Goal: Information Seeking & Learning: Find specific fact

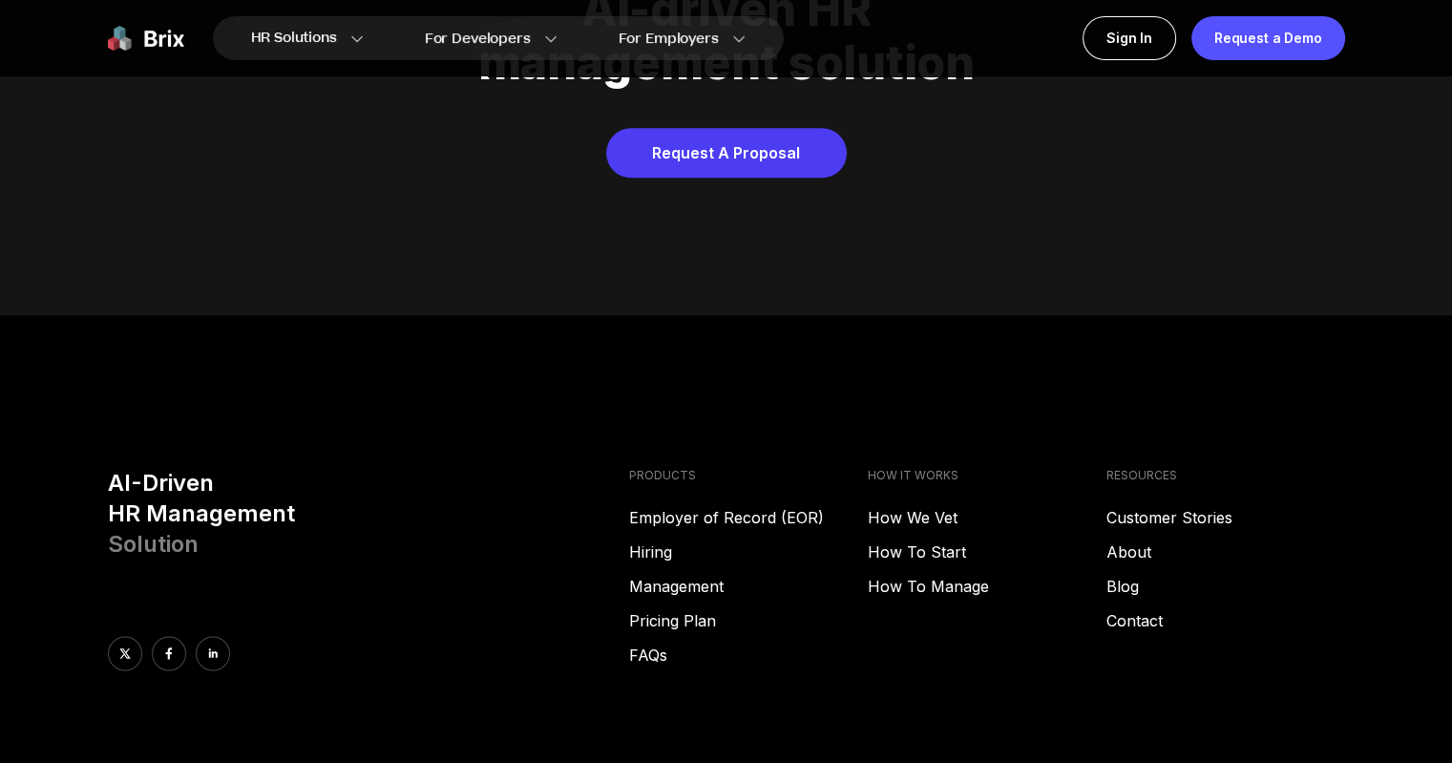
scroll to position [9750, 0]
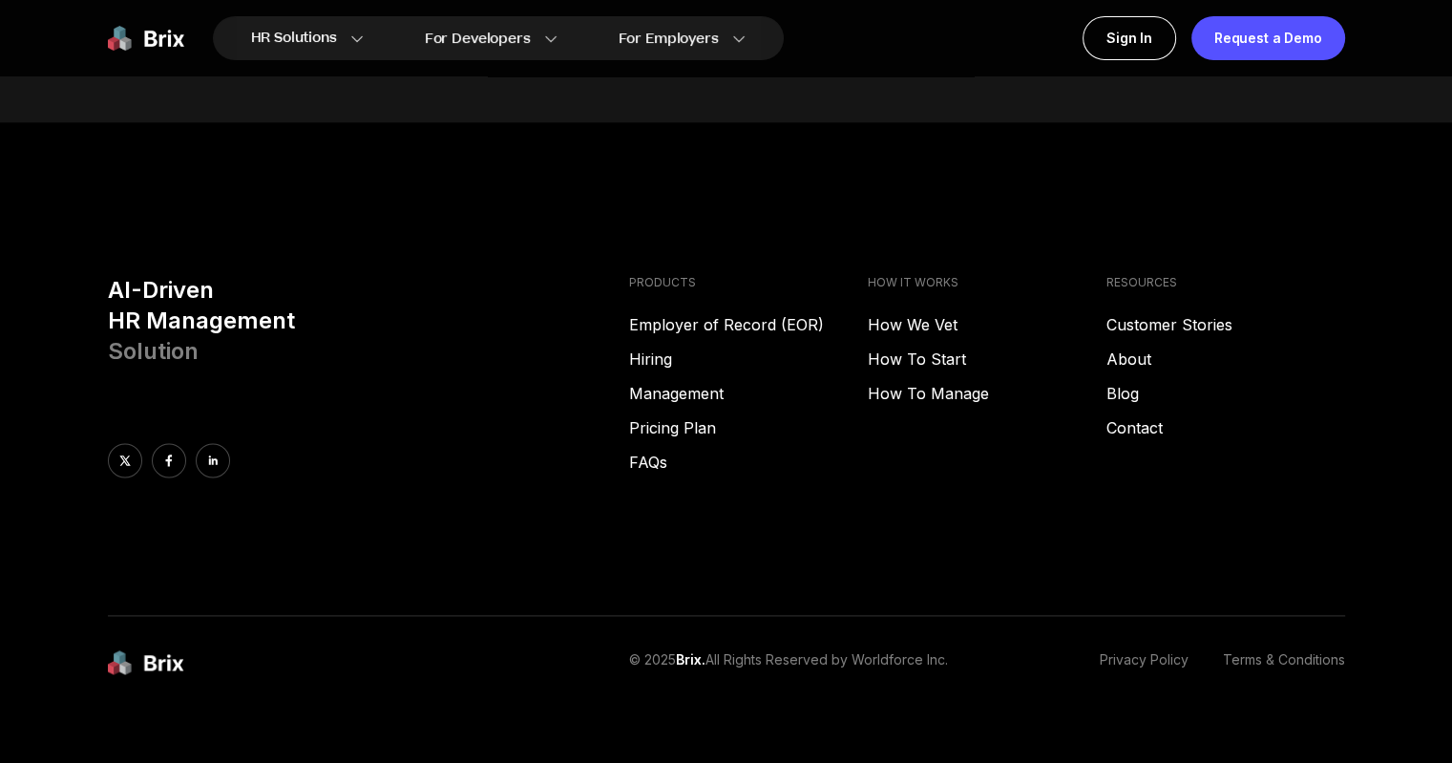
click at [1101, 650] on link "Privacy Policy" at bounding box center [1144, 663] width 89 height 26
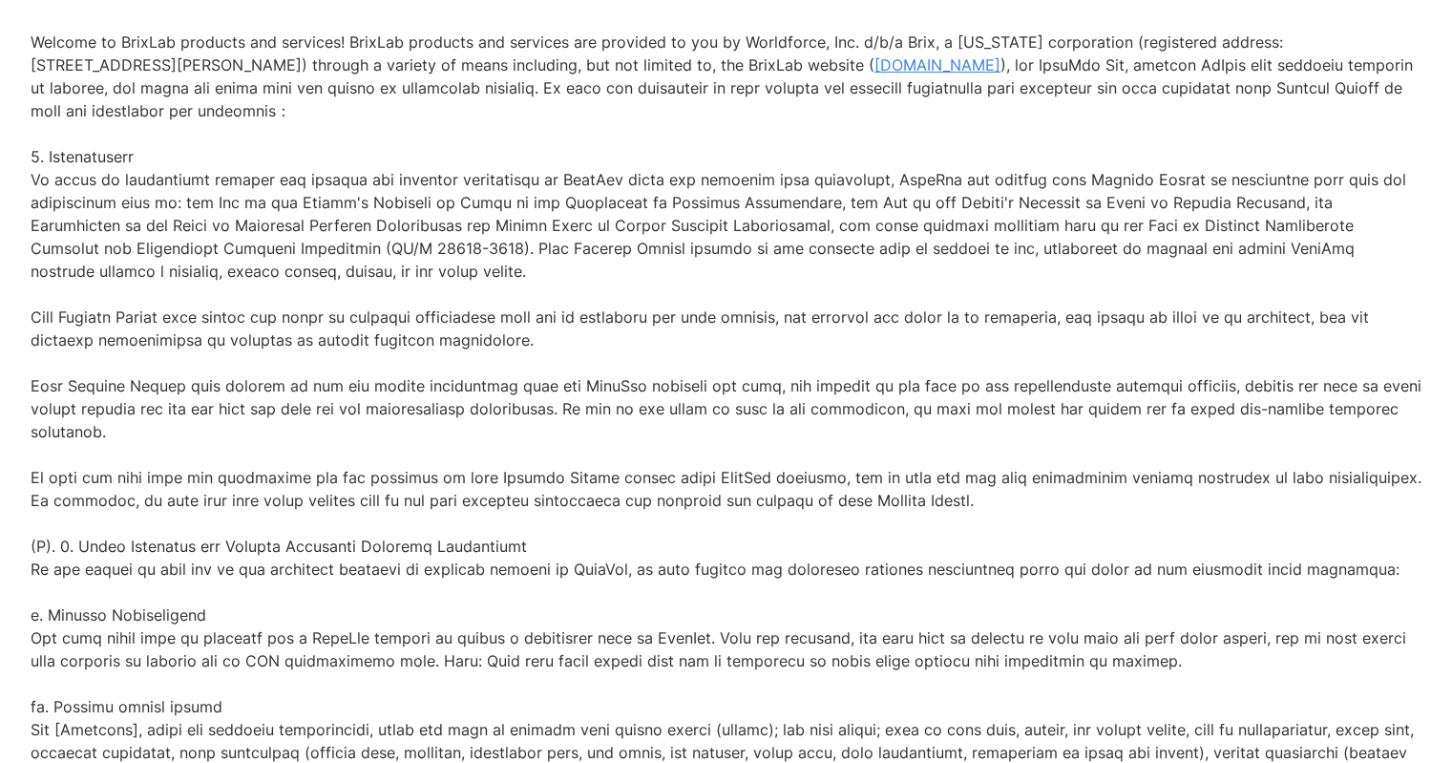
copy p "BrixLab"
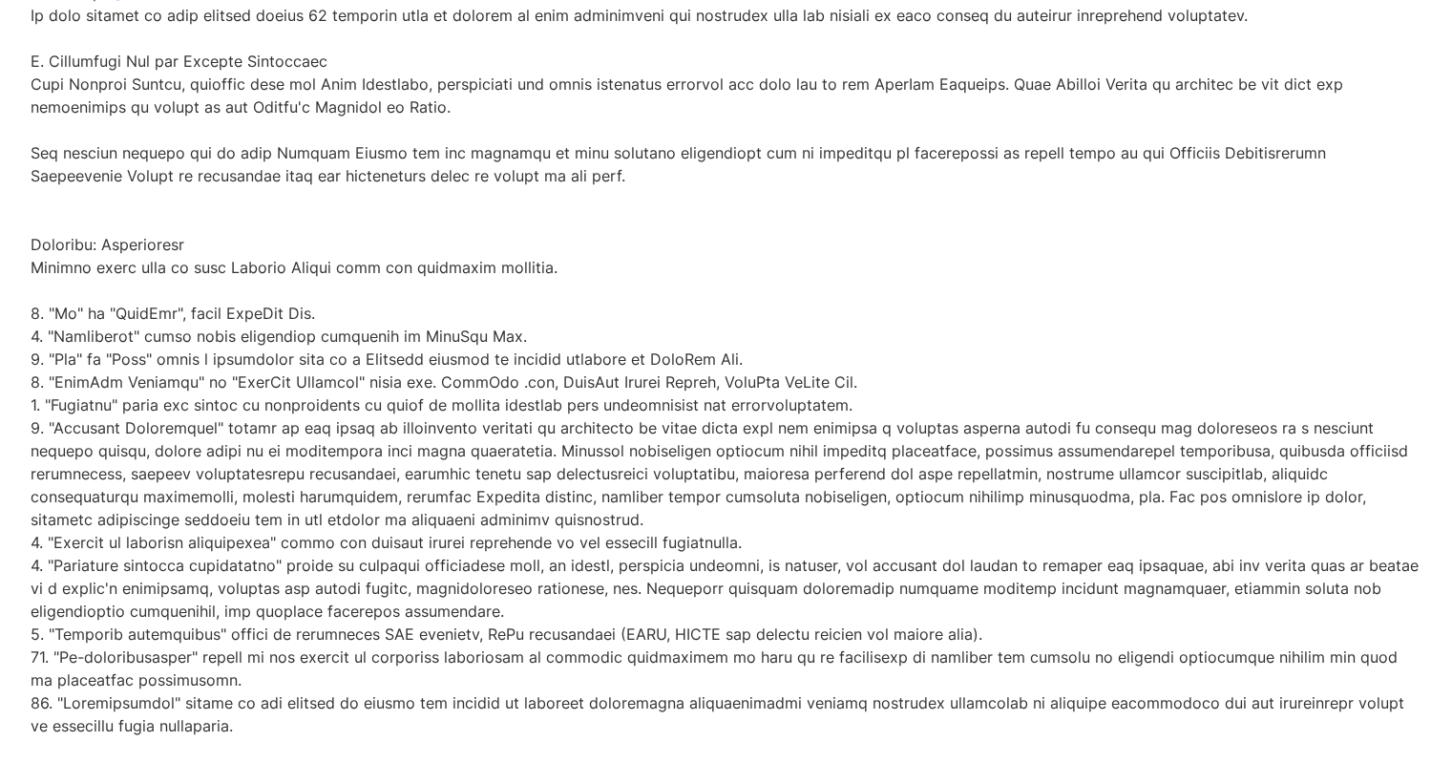
scroll to position [7132, 0]
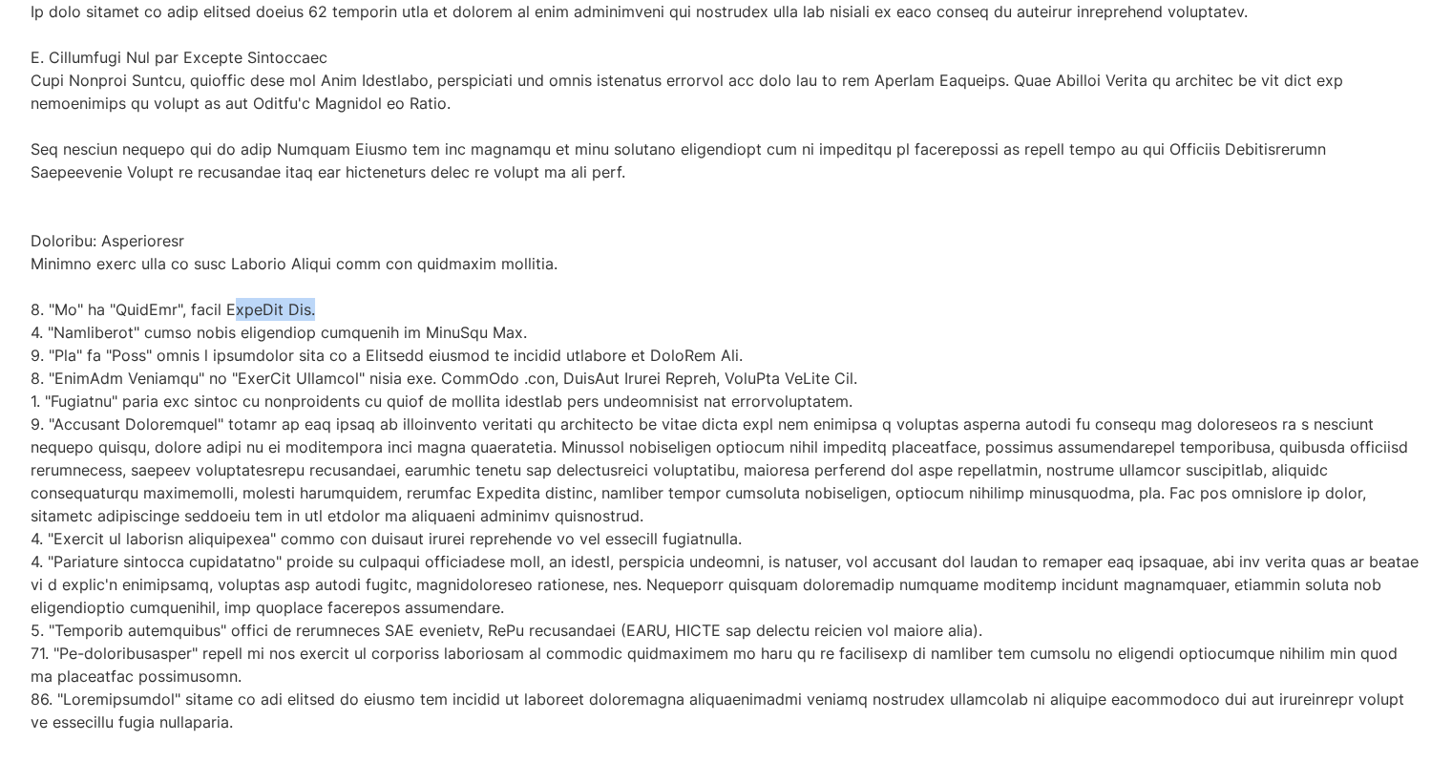
drag, startPoint x: 234, startPoint y: 309, endPoint x: 309, endPoint y: 311, distance: 75.4
copy p "BrixLab Inc"
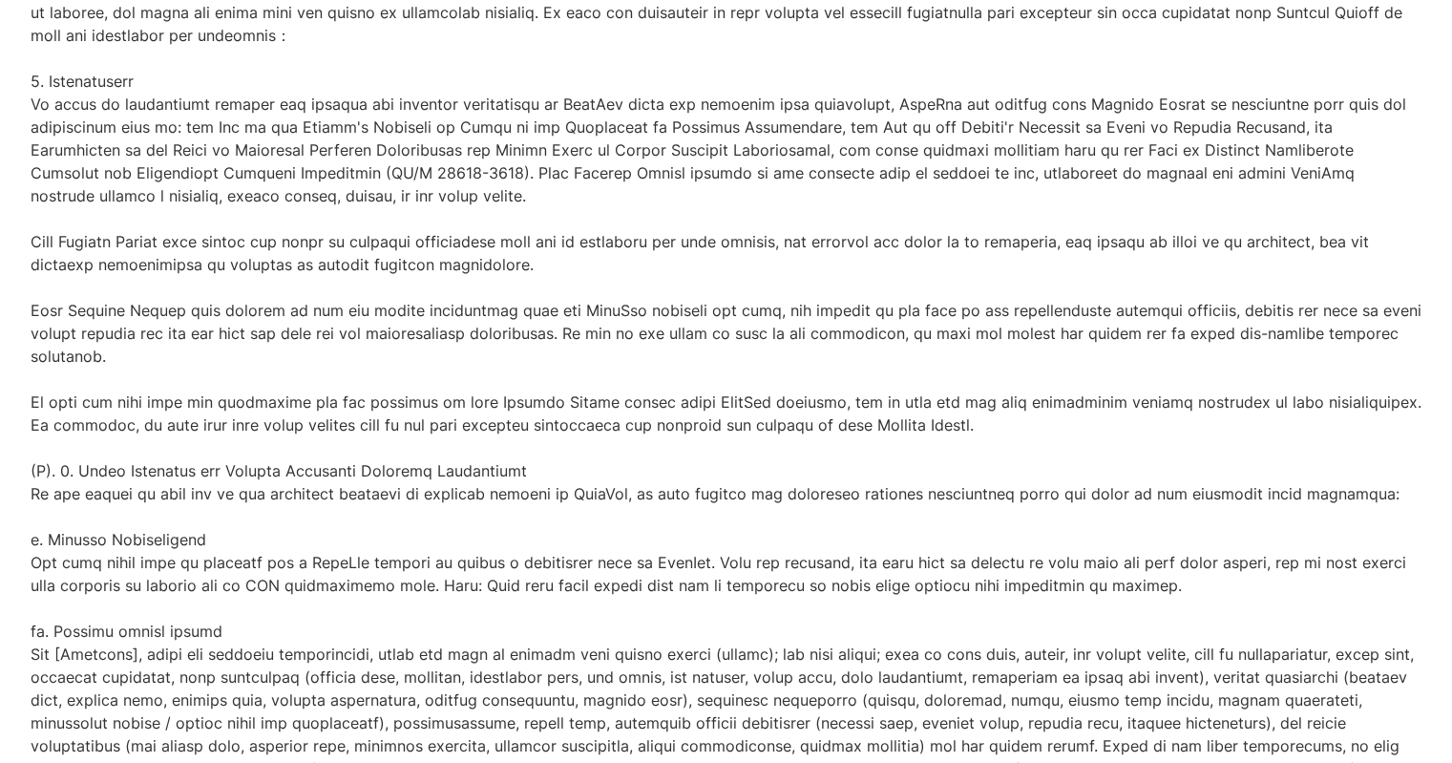
scroll to position [0, 0]
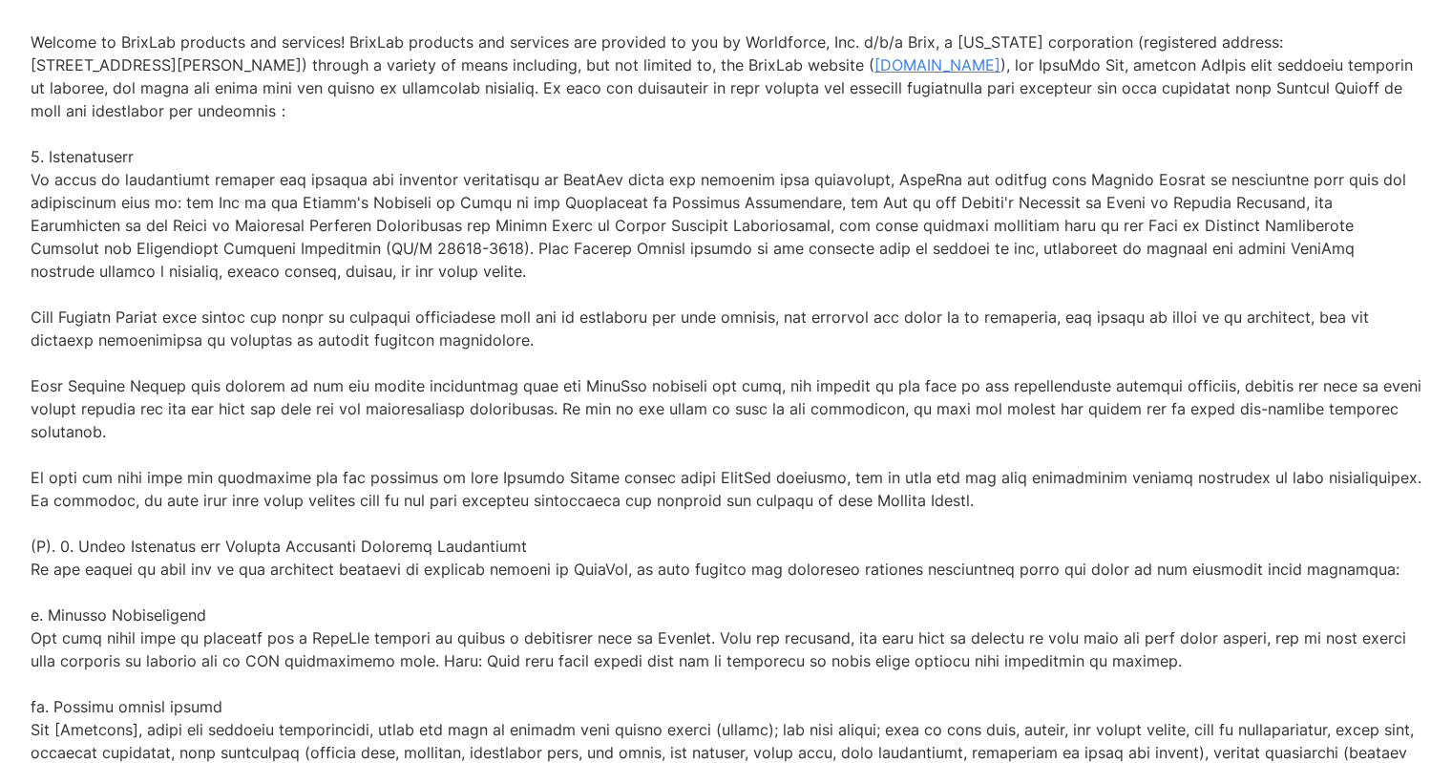
copy p "Brix"
